Goal: Obtain resource: Obtain resource

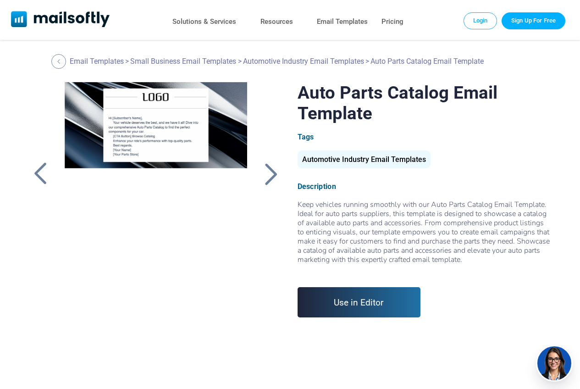
click at [172, 130] on div at bounding box center [156, 196] width 203 height 229
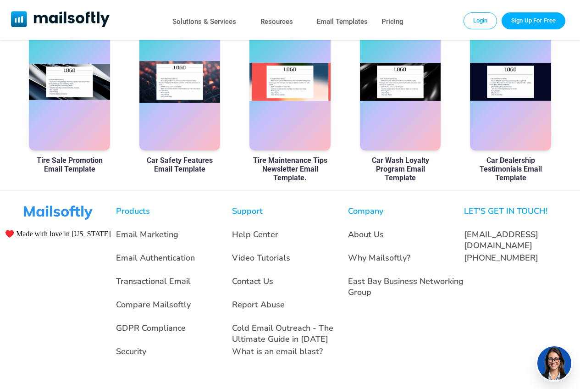
scroll to position [544, 0]
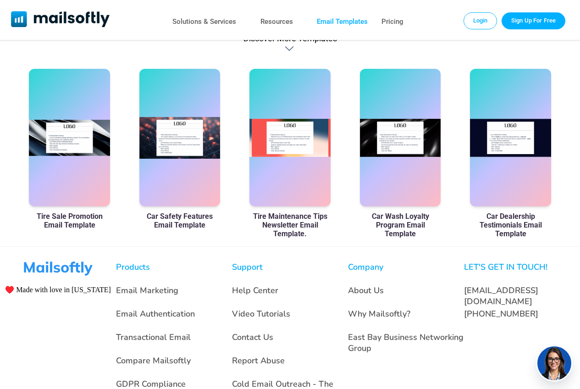
click at [351, 22] on link "Email Templates" at bounding box center [342, 21] width 51 height 13
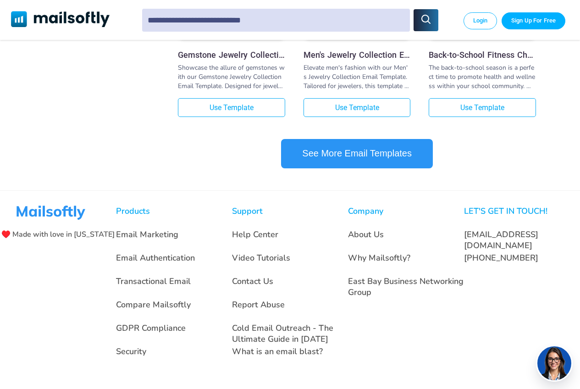
scroll to position [1191, 0]
